Goal: Task Accomplishment & Management: Use online tool/utility

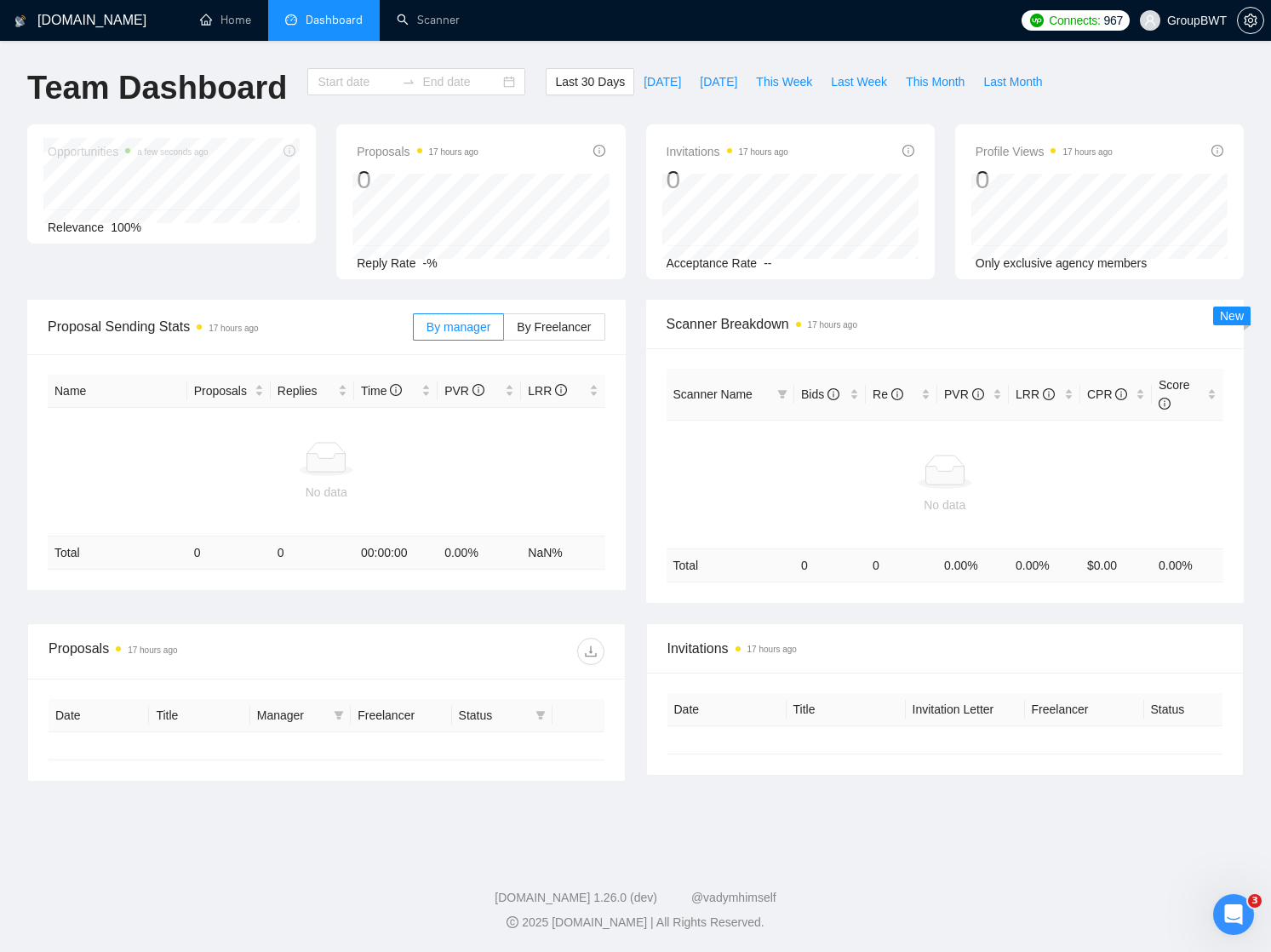
type input "2025-08-10"
type input "2025-09-09"
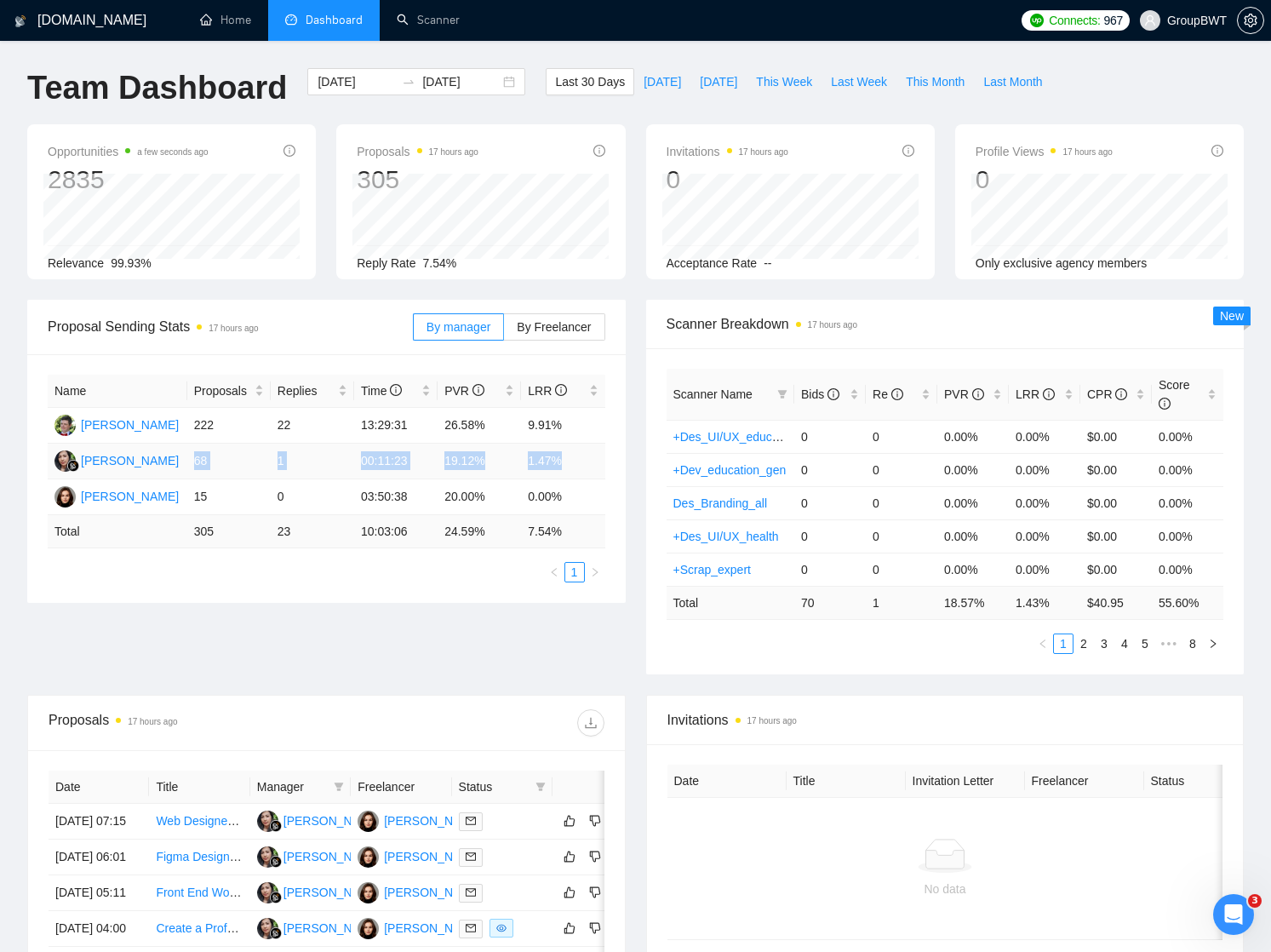
drag, startPoint x: 196, startPoint y: 459, endPoint x: 591, endPoint y: 459, distance: 395.0
click at [591, 459] on tr "Siti Nurjanah 68 1 00:11:23 19.12% 1.47%" at bounding box center [326, 461] width 558 height 36
click at [574, 465] on td "1.47%" at bounding box center [562, 461] width 83 height 36
drag, startPoint x: 575, startPoint y: 459, endPoint x: 527, endPoint y: 449, distance: 49.0
click at [527, 450] on td "1.47%" at bounding box center [562, 461] width 83 height 36
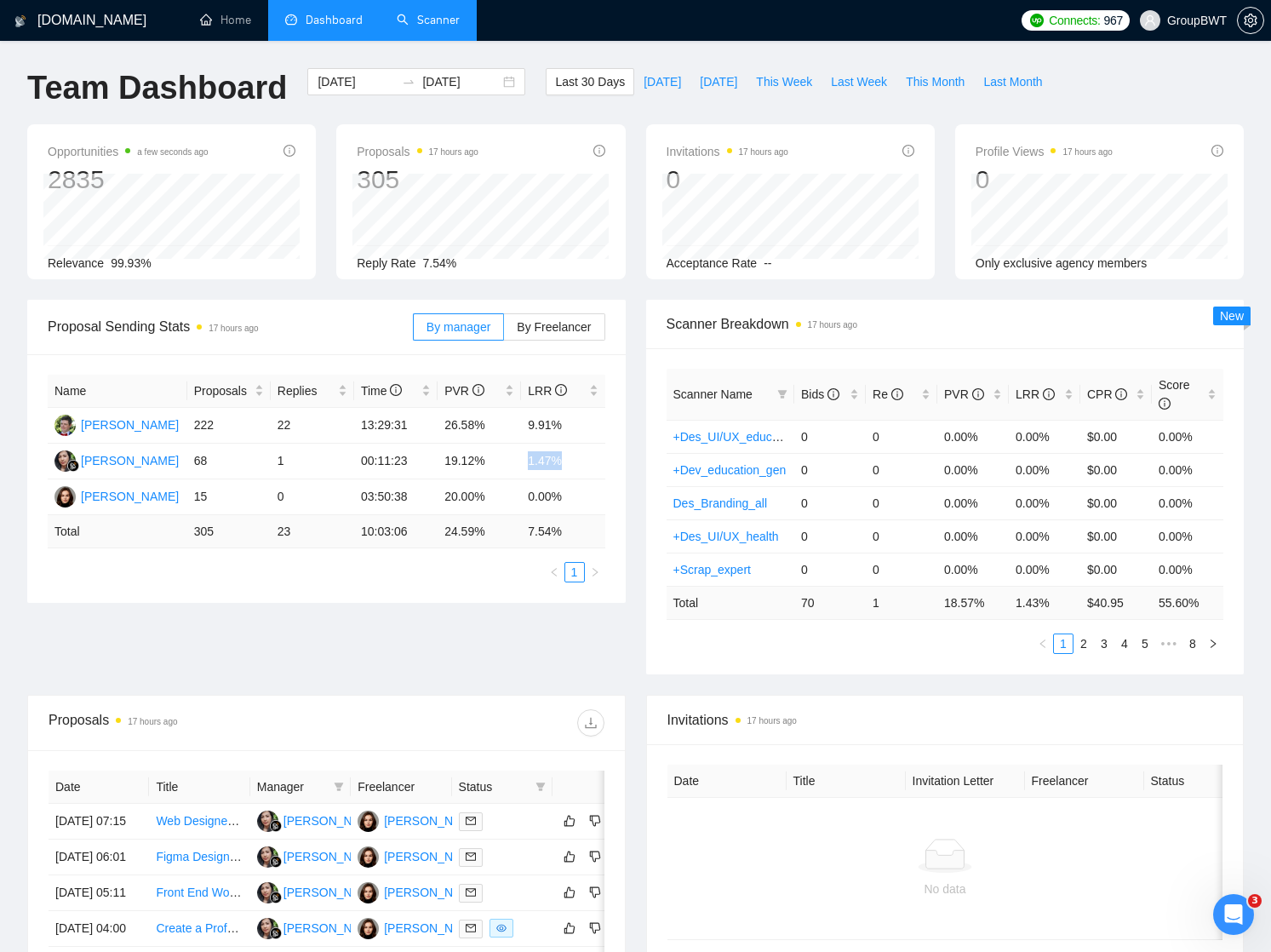
click at [437, 13] on link "Scanner" at bounding box center [427, 20] width 63 height 14
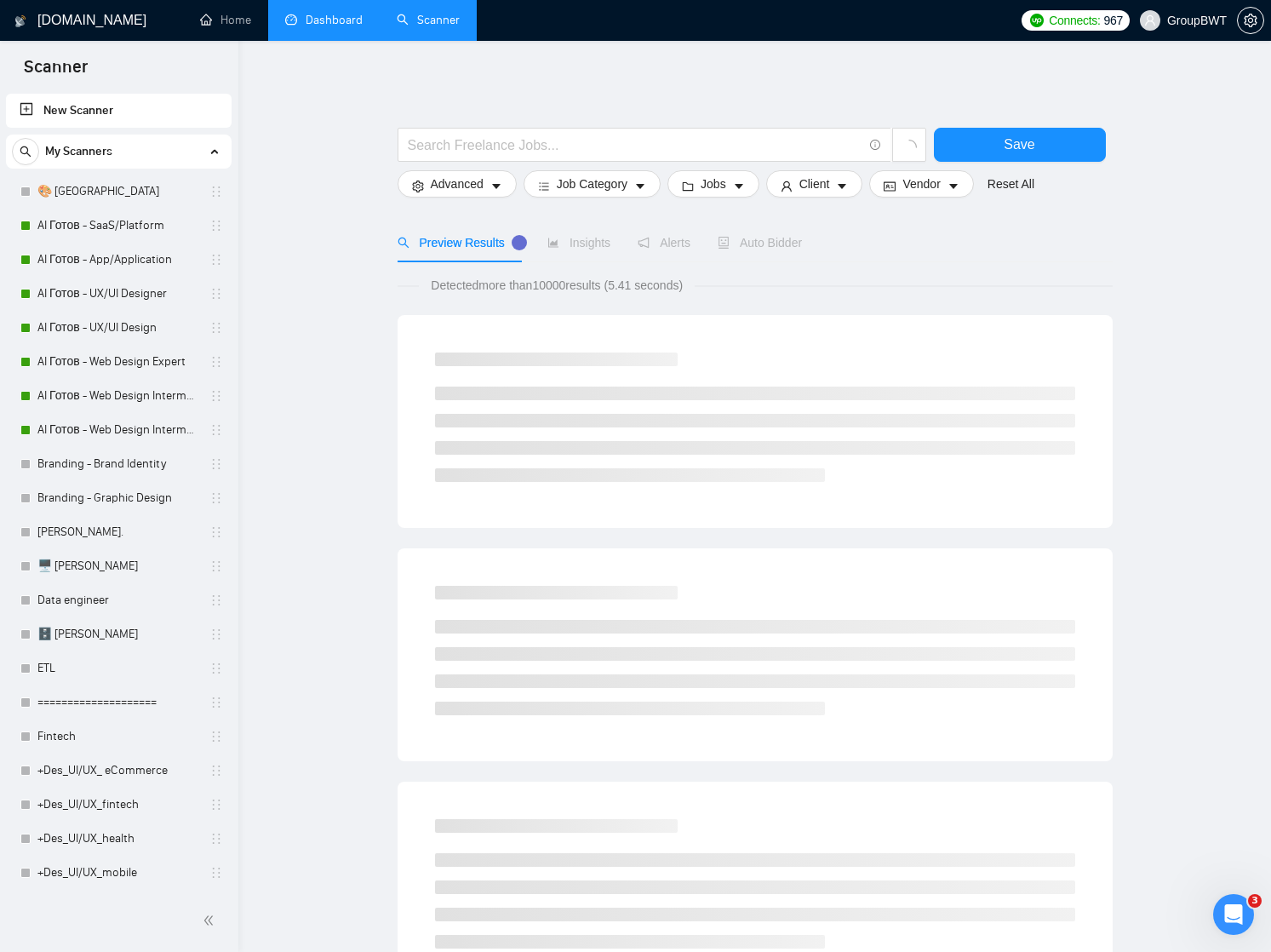
click at [326, 21] on link "Dashboard" at bounding box center [324, 20] width 77 height 14
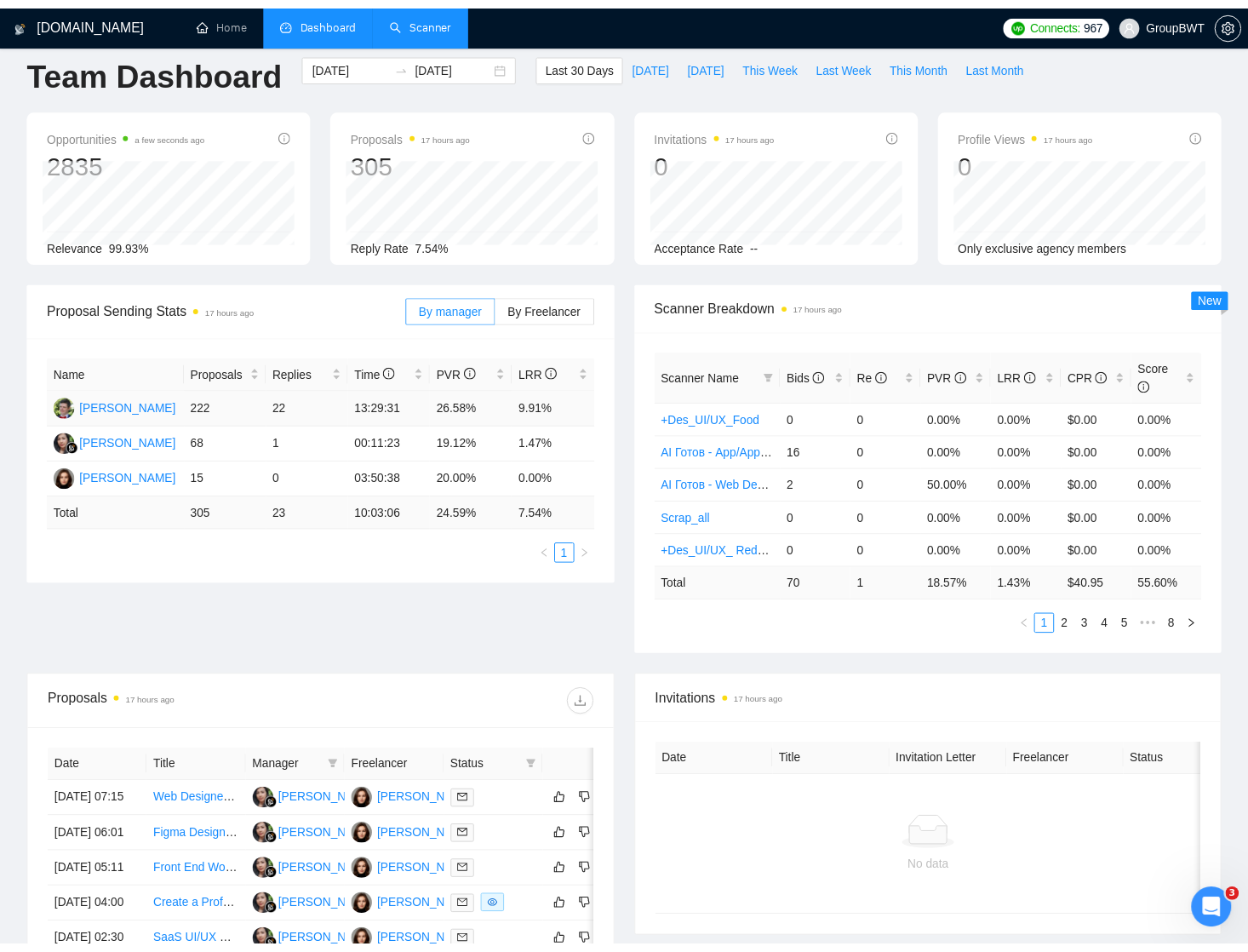
scroll to position [21, 0]
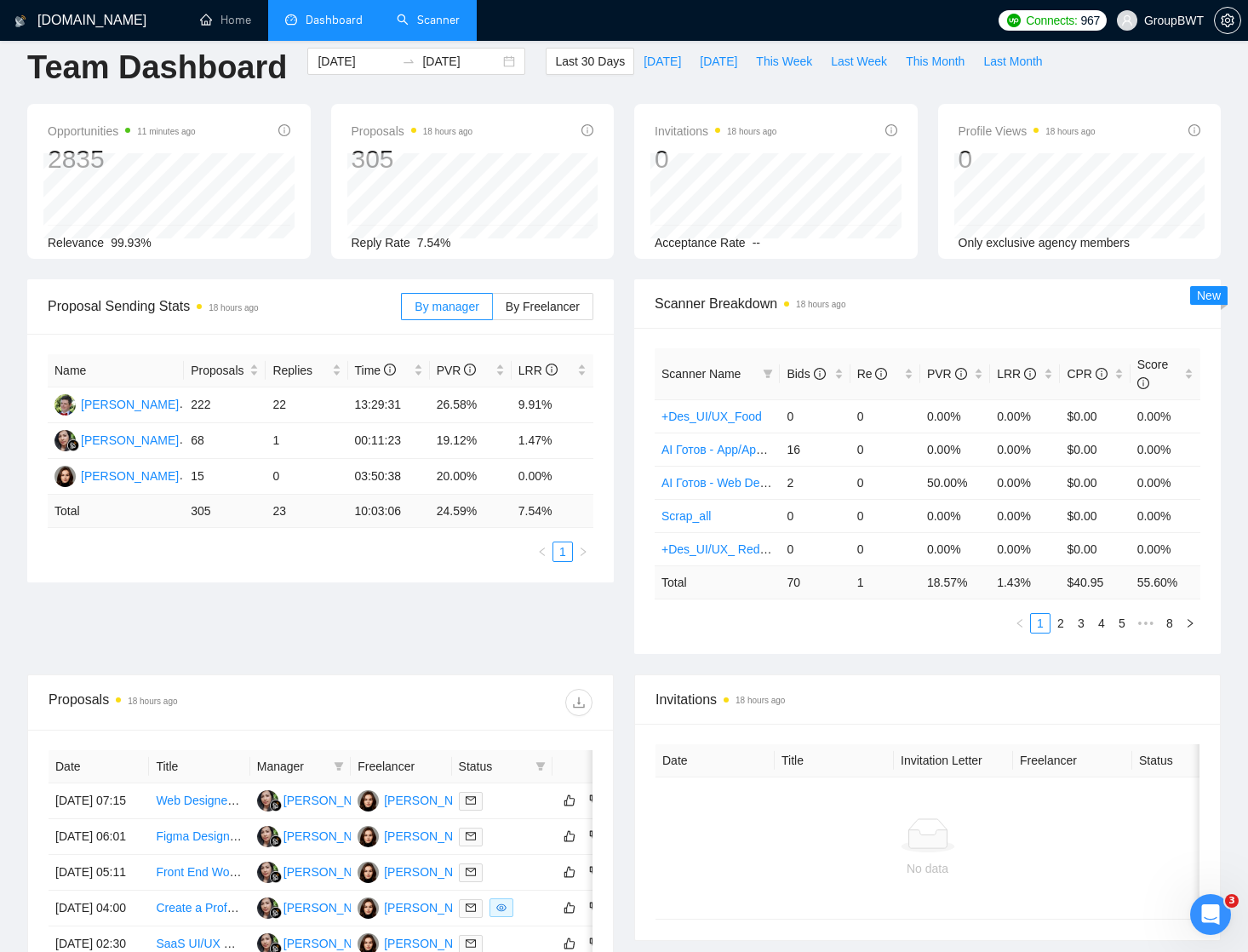
click at [434, 21] on link "Scanner" at bounding box center [427, 20] width 63 height 14
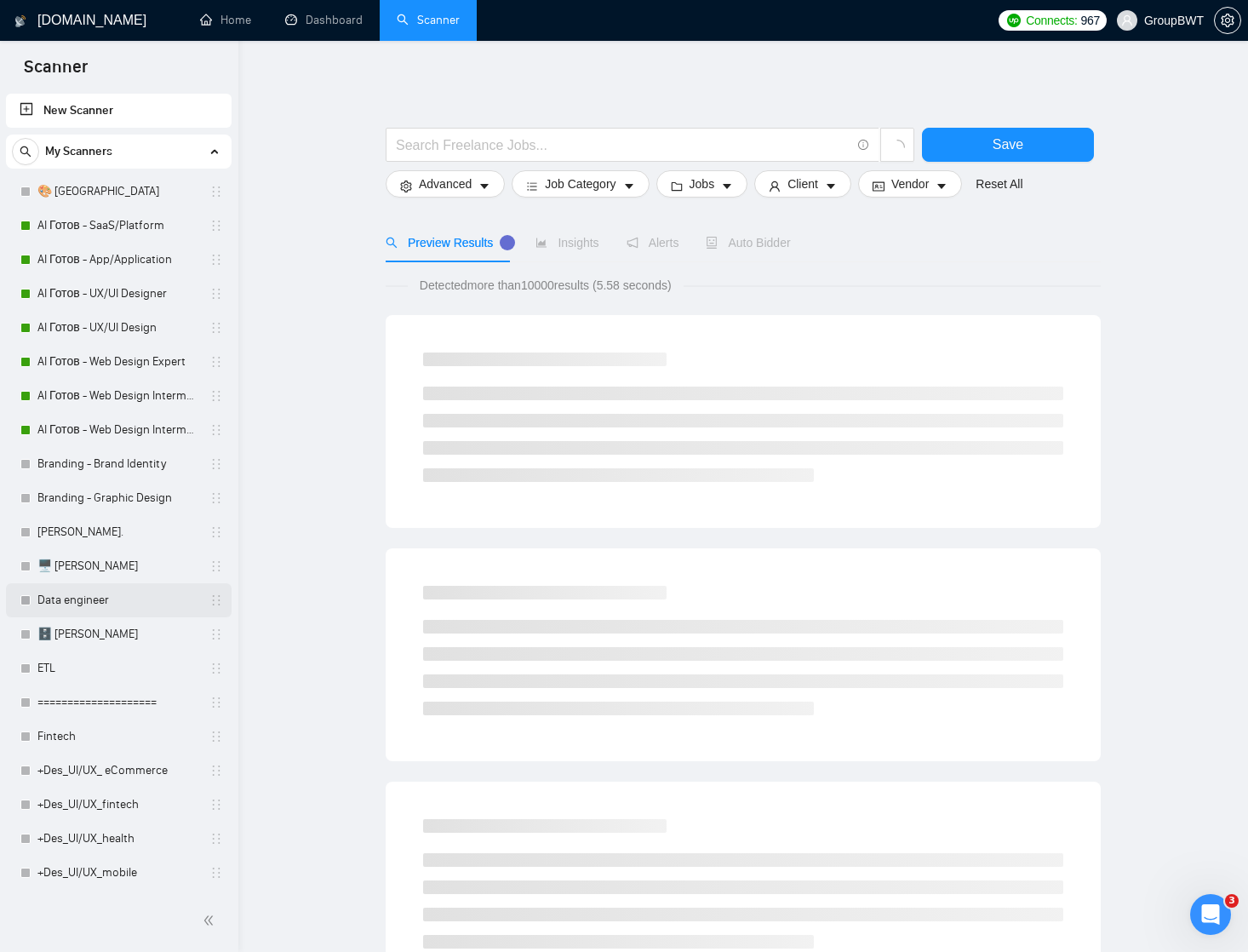
click at [87, 596] on link "Data engineer" at bounding box center [118, 600] width 161 height 34
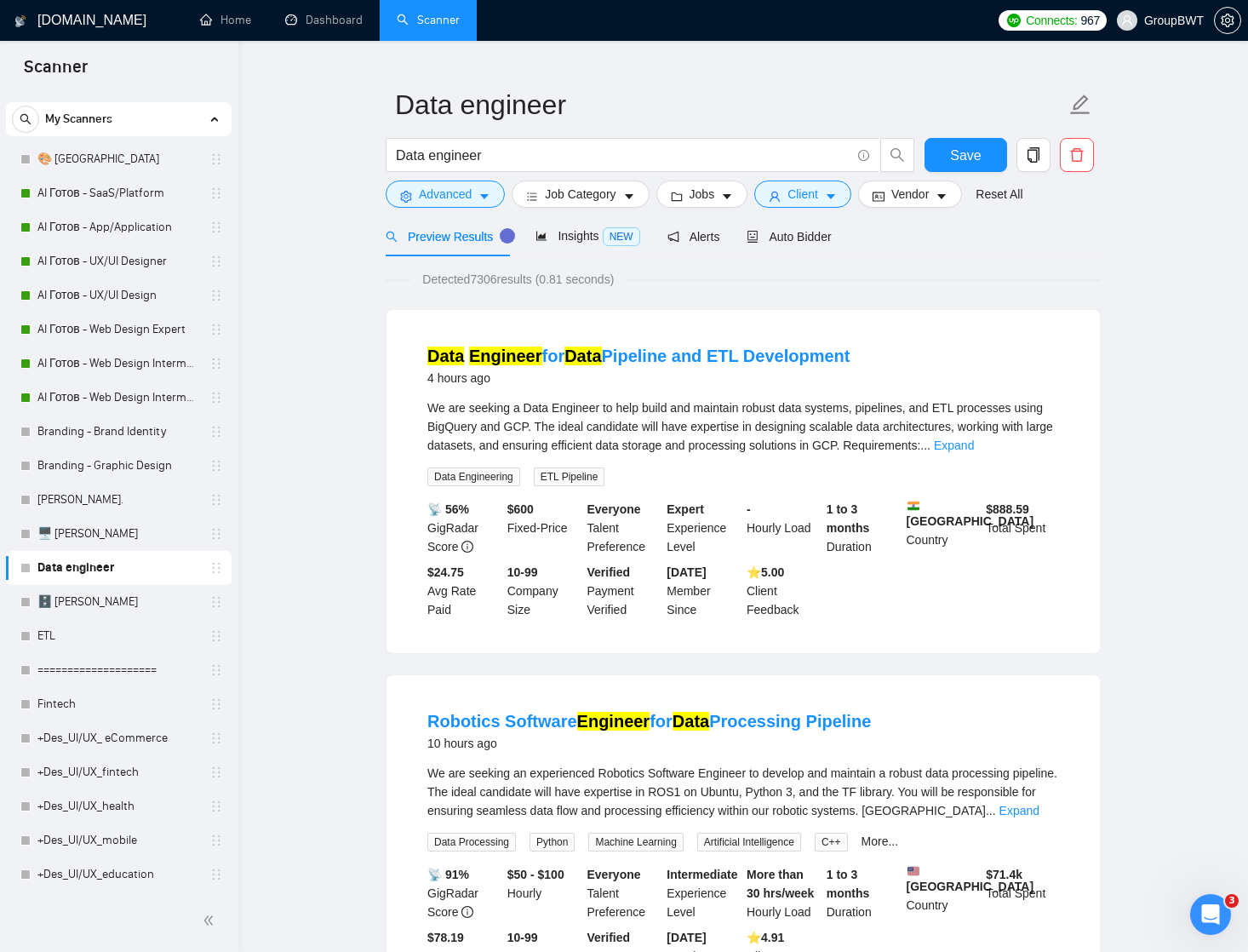
scroll to position [27, 0]
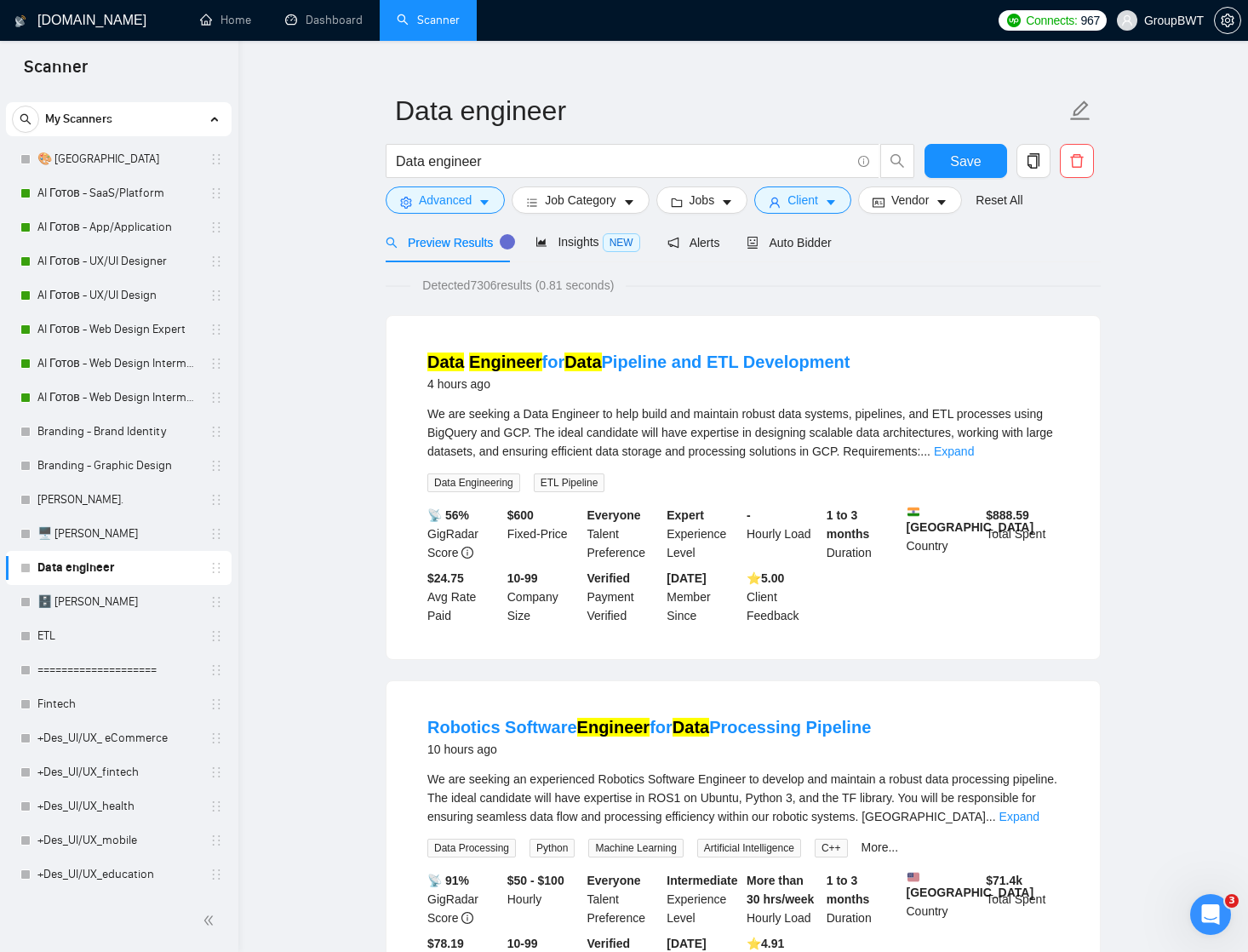
click at [92, 570] on link "Data engineer" at bounding box center [118, 568] width 161 height 34
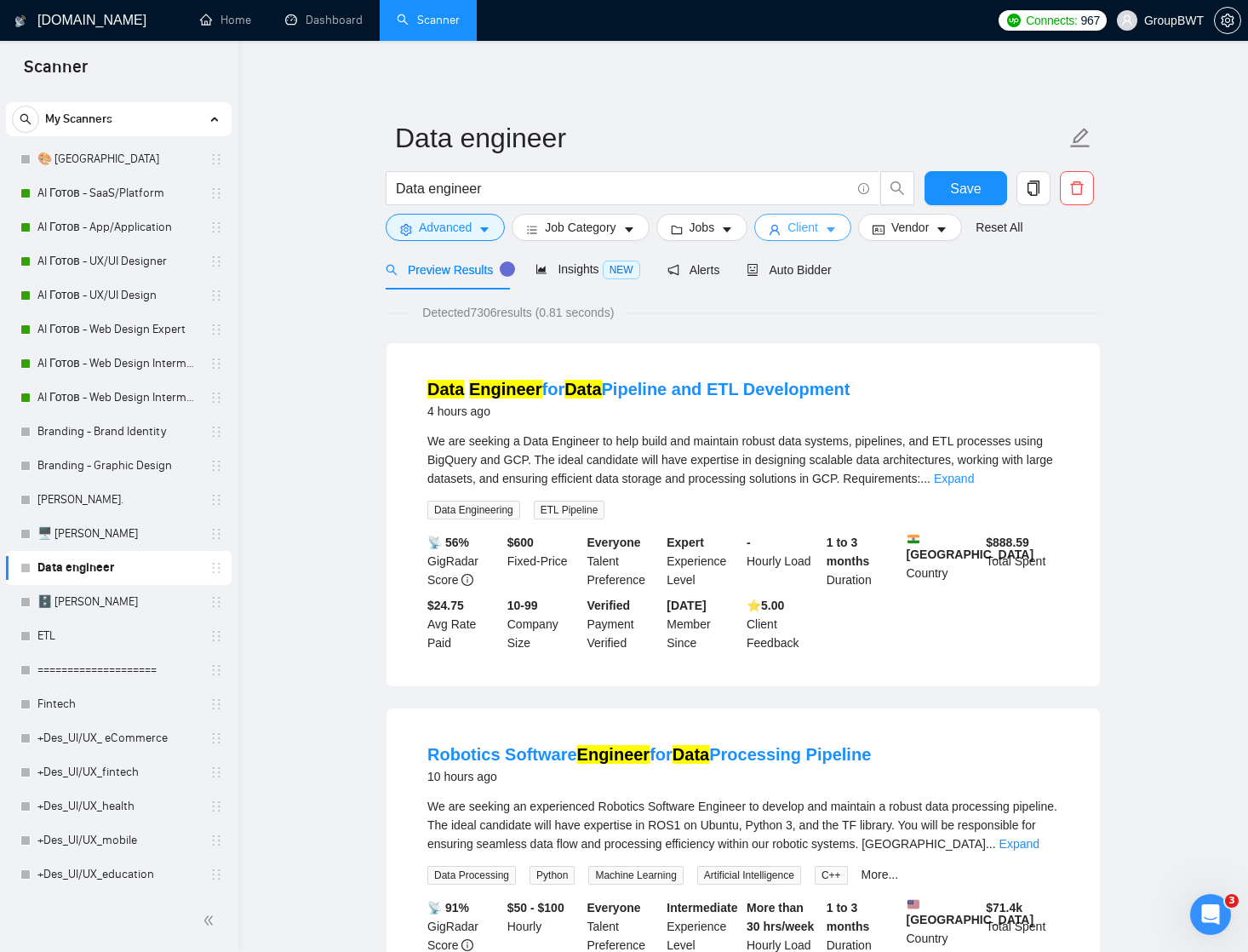
scroll to position [0, 0]
click at [837, 230] on icon "caret-down" at bounding box center [830, 229] width 12 height 12
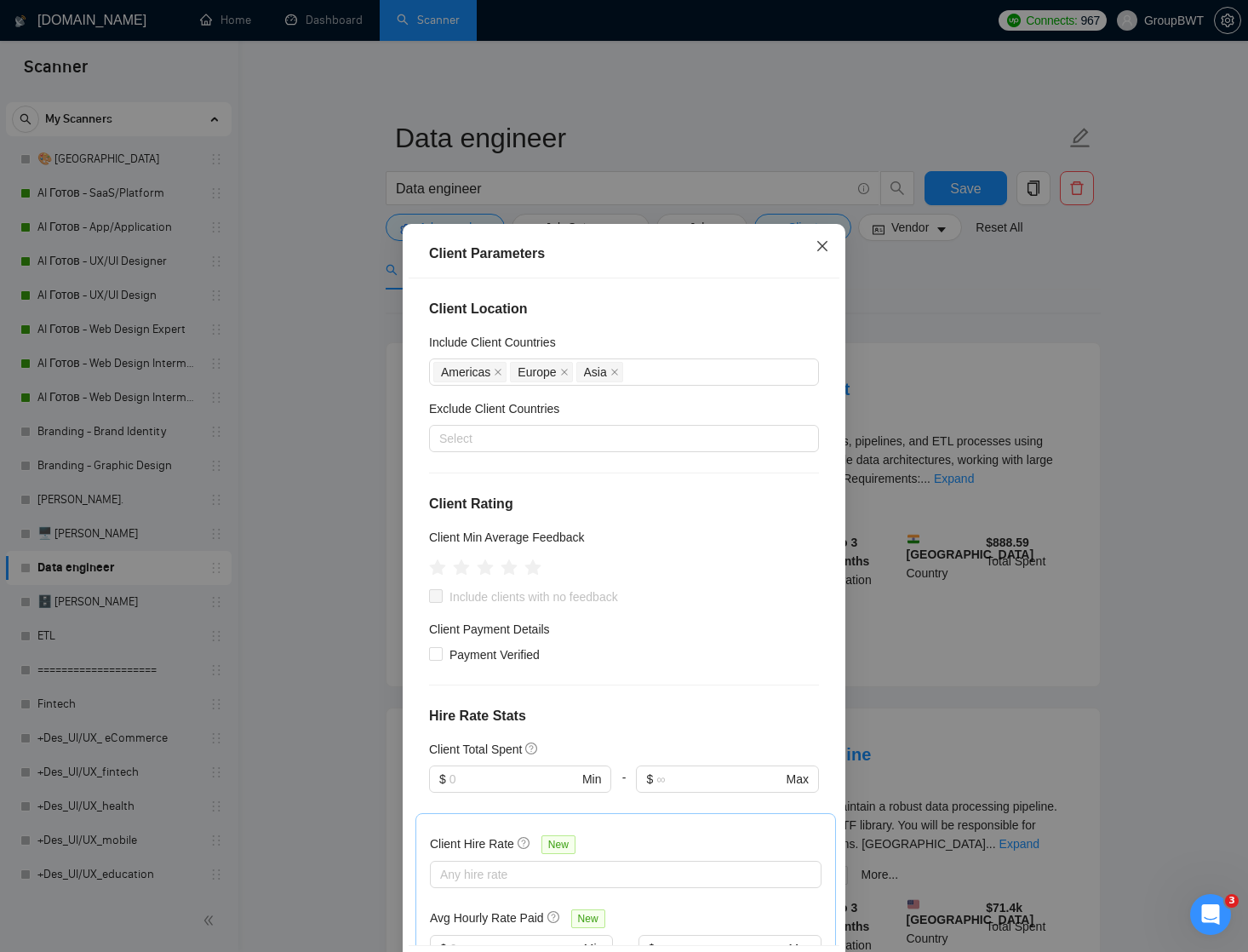
click at [823, 248] on icon "close" at bounding box center [822, 245] width 10 height 10
